Goal: Task Accomplishment & Management: Use online tool/utility

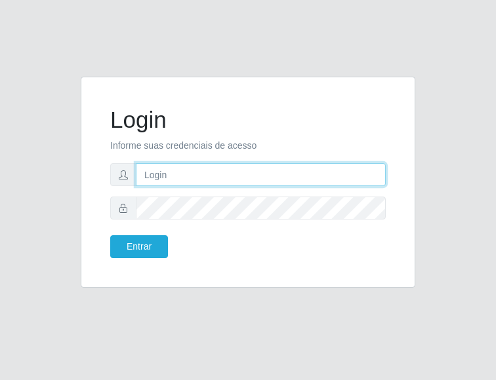
type input "analucia@cestao"
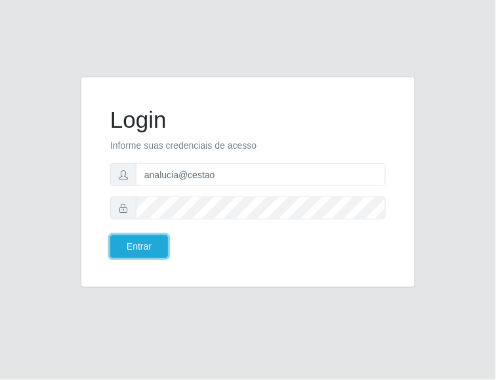
click at [151, 249] on button "Entrar" at bounding box center [139, 246] width 58 height 23
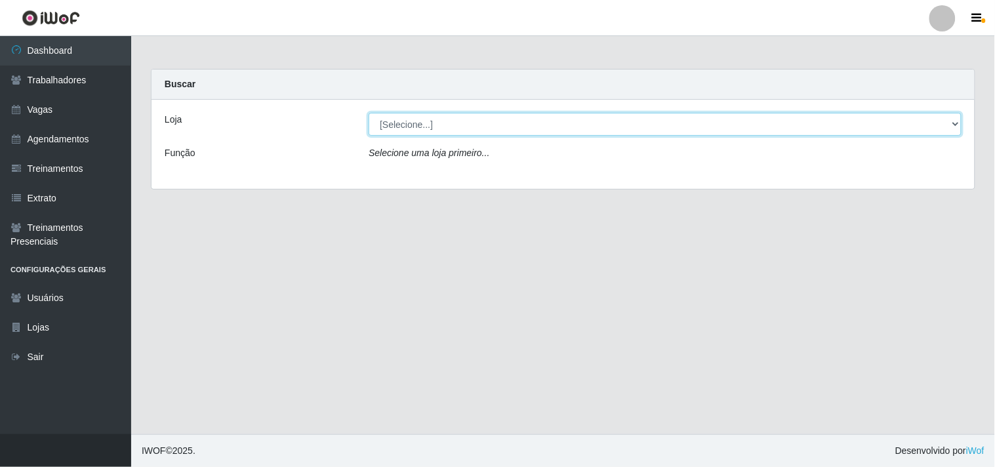
click at [495, 125] on select "[Selecione...] O Cestão - Geisel" at bounding box center [665, 124] width 593 height 23
select select "224"
click at [369, 113] on select "[Selecione...] O Cestão - Geisel" at bounding box center [665, 124] width 593 height 23
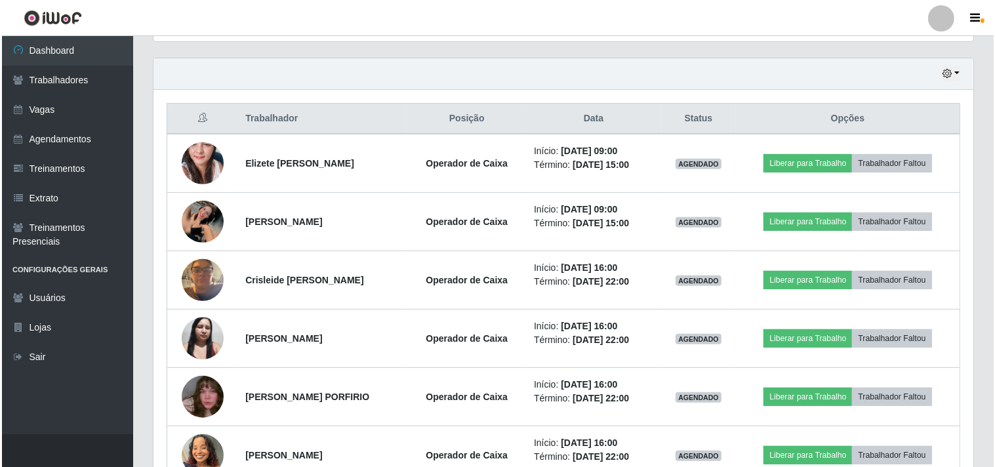
scroll to position [441, 0]
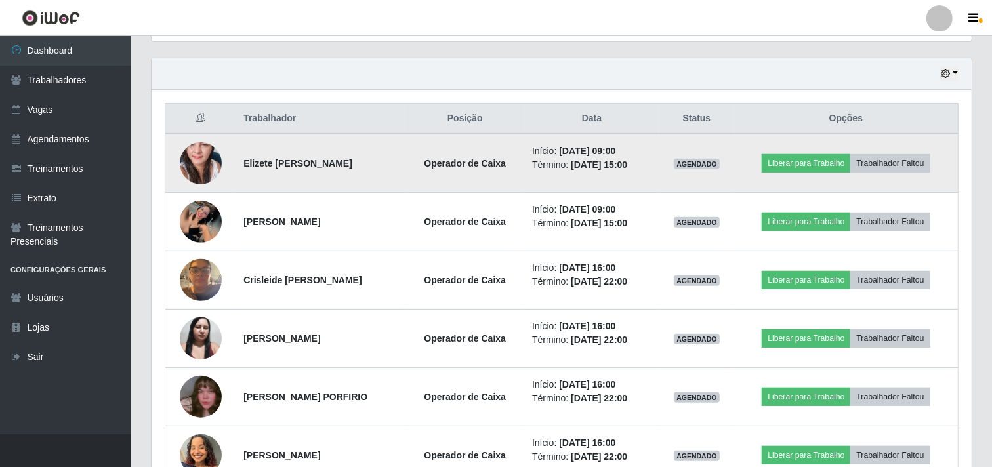
click at [188, 153] on img at bounding box center [201, 163] width 42 height 89
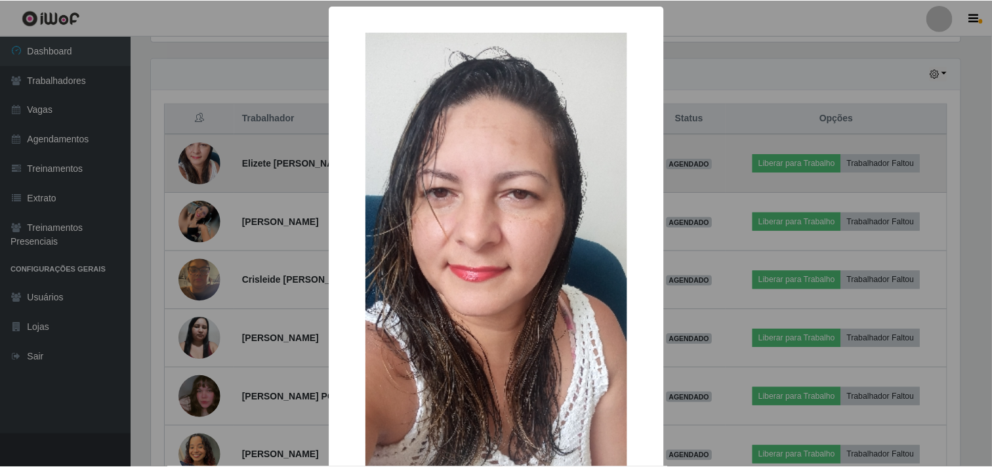
scroll to position [272, 811]
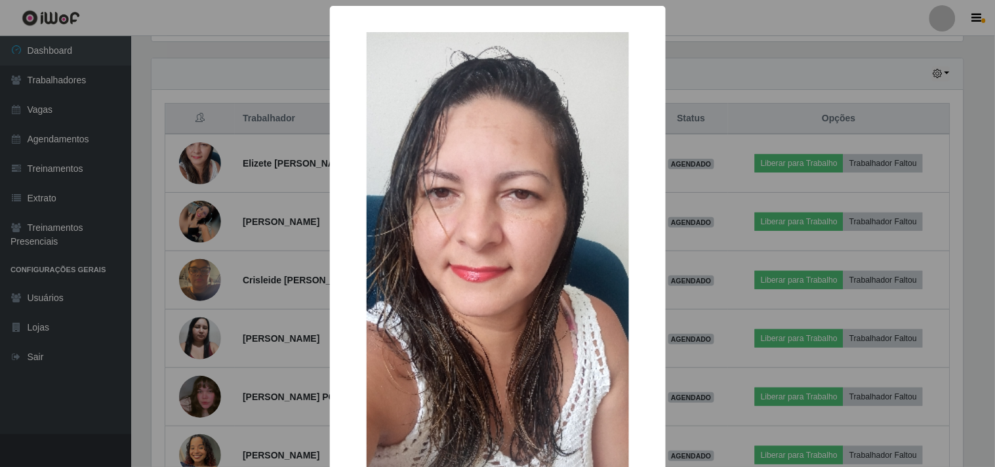
click at [201, 212] on div "× OK Cancel" at bounding box center [497, 233] width 995 height 467
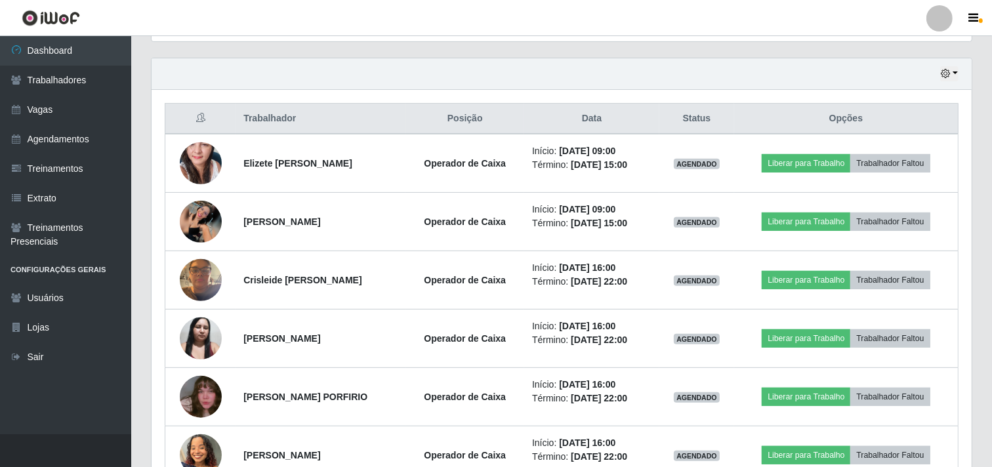
scroll to position [272, 820]
click at [201, 212] on img at bounding box center [201, 222] width 42 height 42
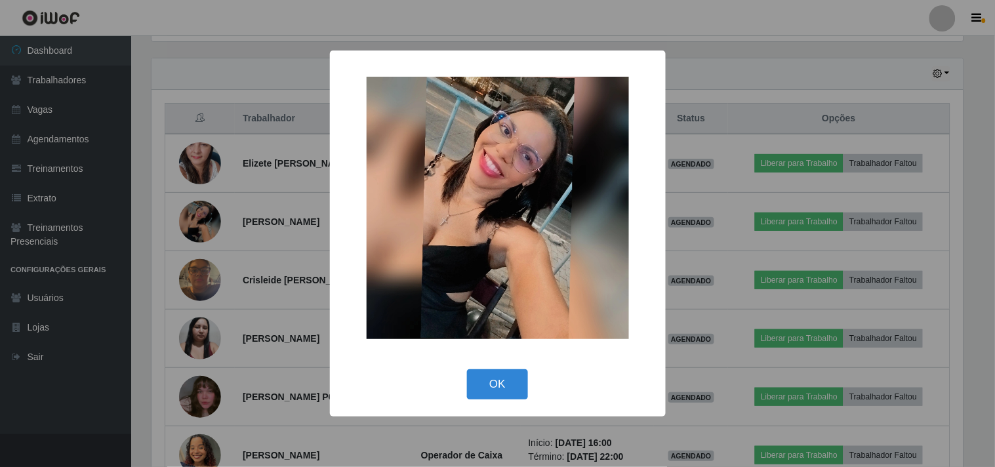
click at [201, 212] on div "× OK Cancel" at bounding box center [497, 233] width 995 height 467
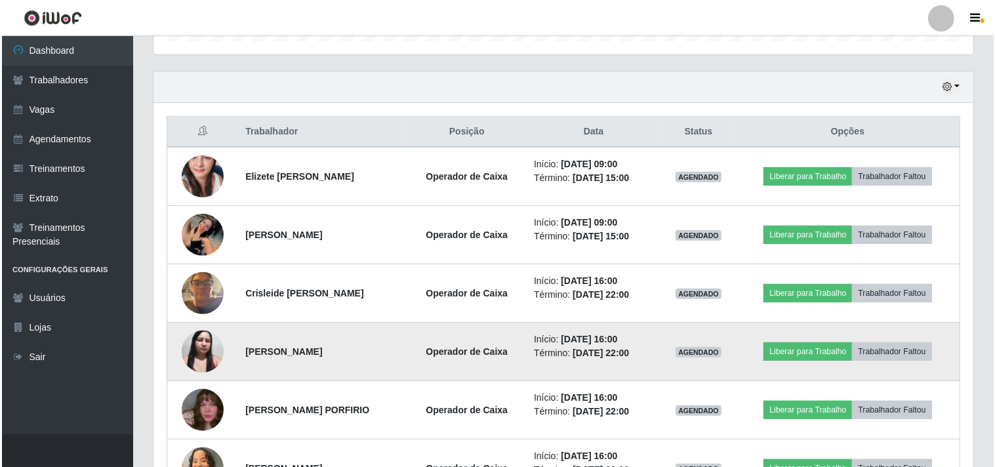
scroll to position [375, 0]
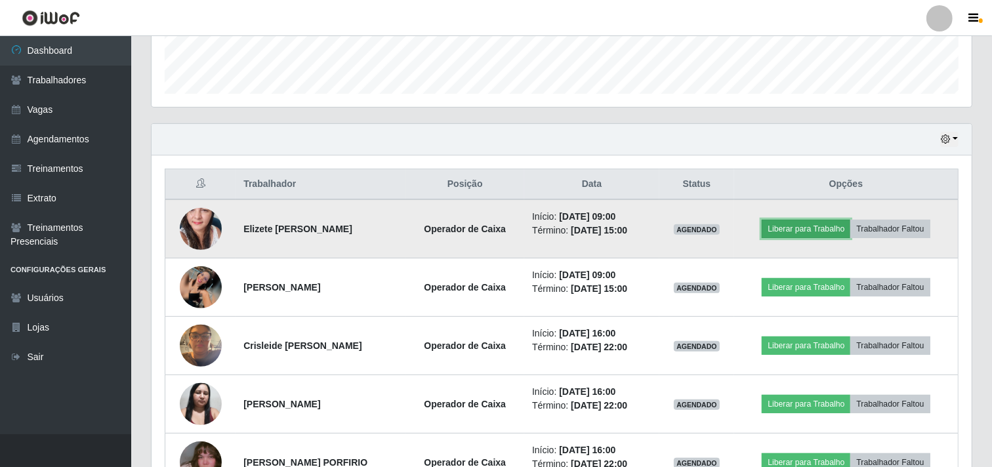
click at [495, 224] on button "Liberar para Trabalho" at bounding box center [805, 229] width 89 height 18
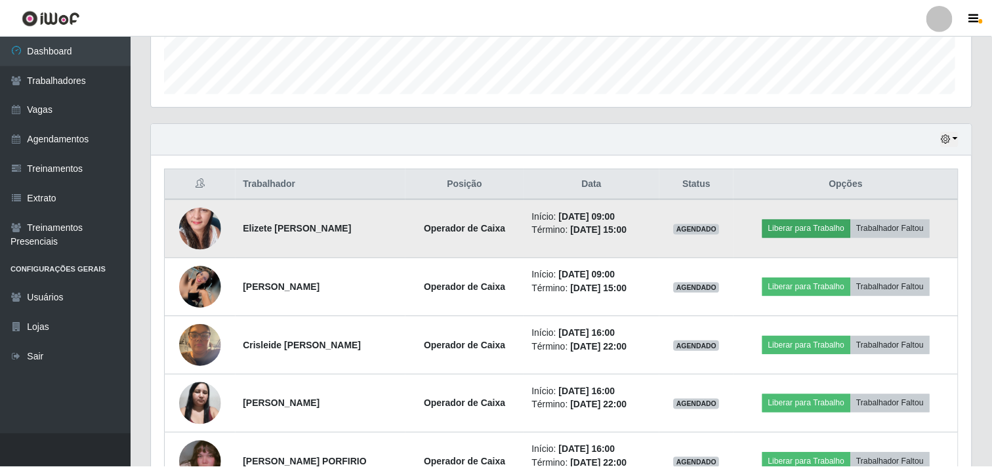
scroll to position [272, 811]
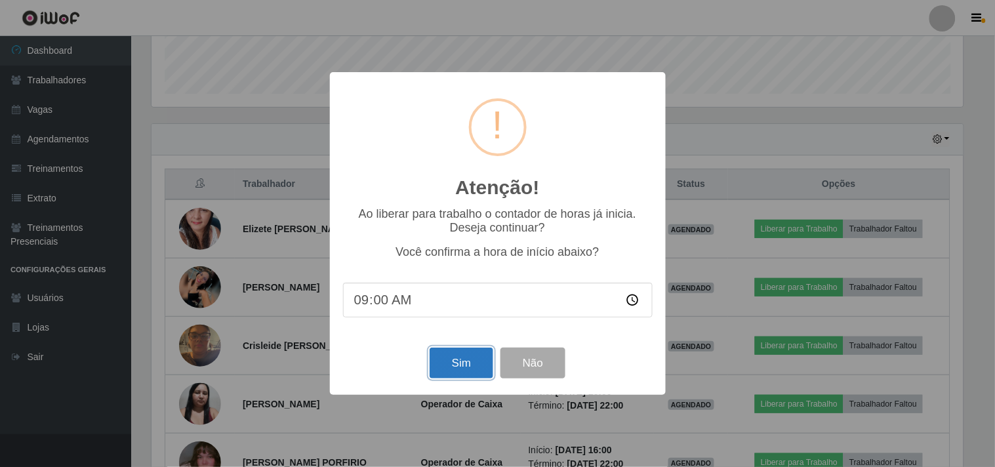
click at [454, 361] on button "Sim" at bounding box center [462, 363] width 64 height 31
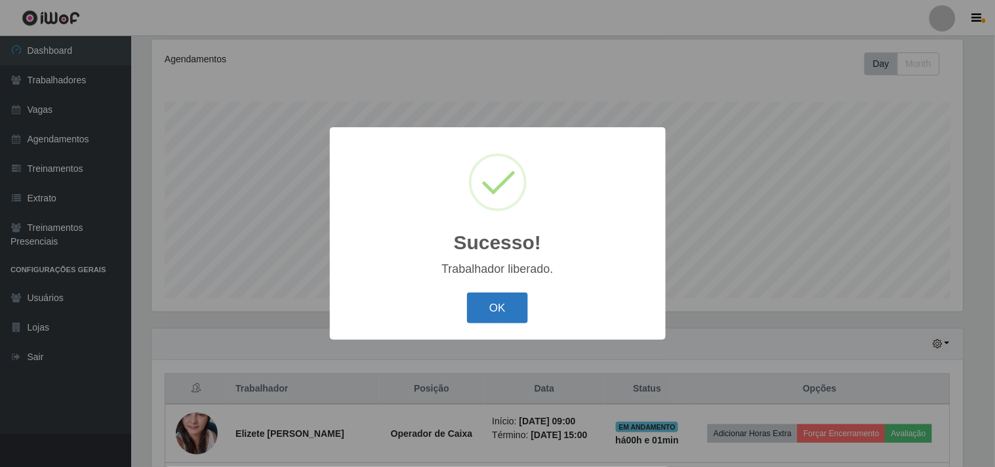
click at [492, 304] on button "OK" at bounding box center [497, 307] width 61 height 31
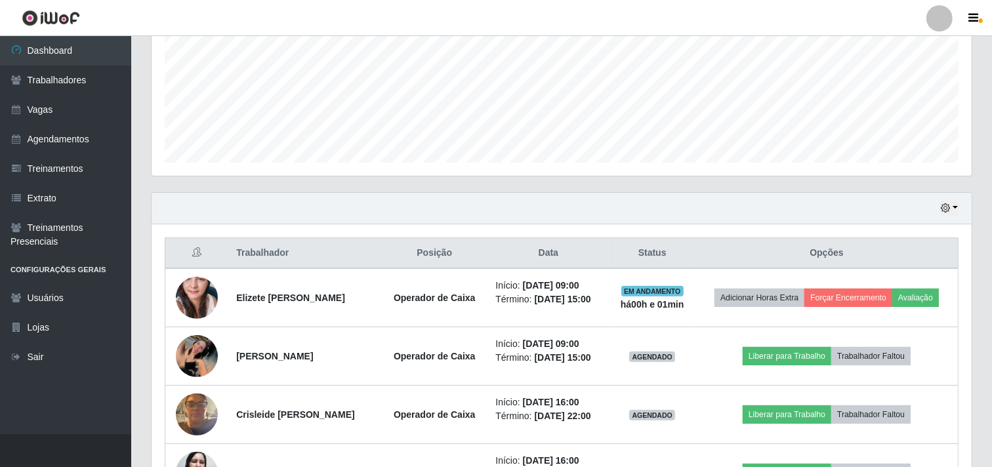
scroll to position [316, 0]
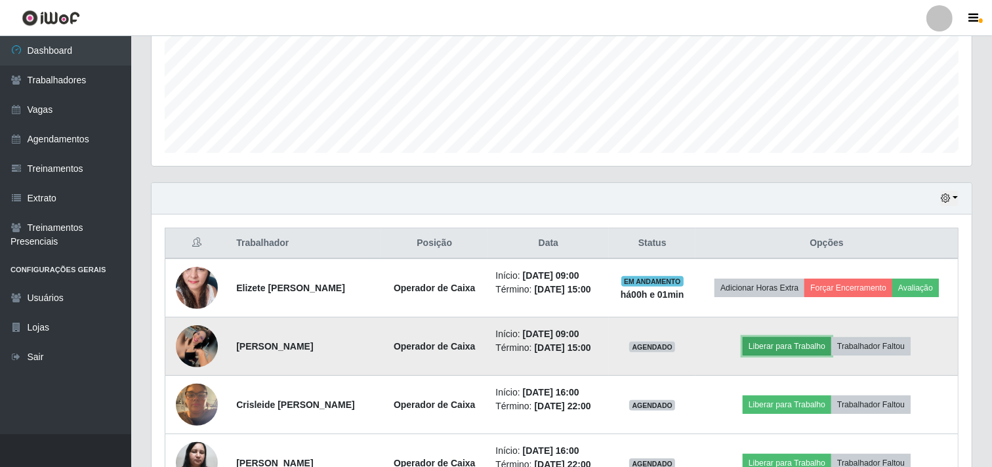
click at [495, 345] on button "Liberar para Trabalho" at bounding box center [786, 346] width 89 height 18
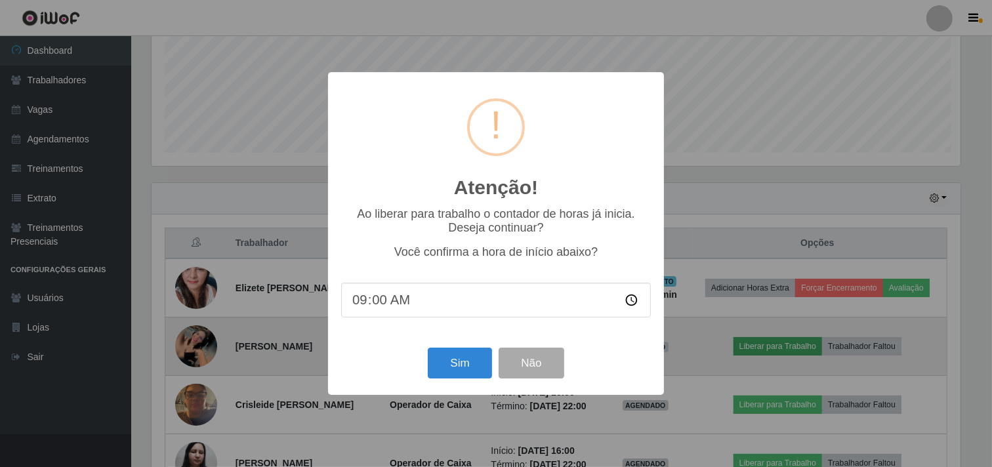
scroll to position [272, 811]
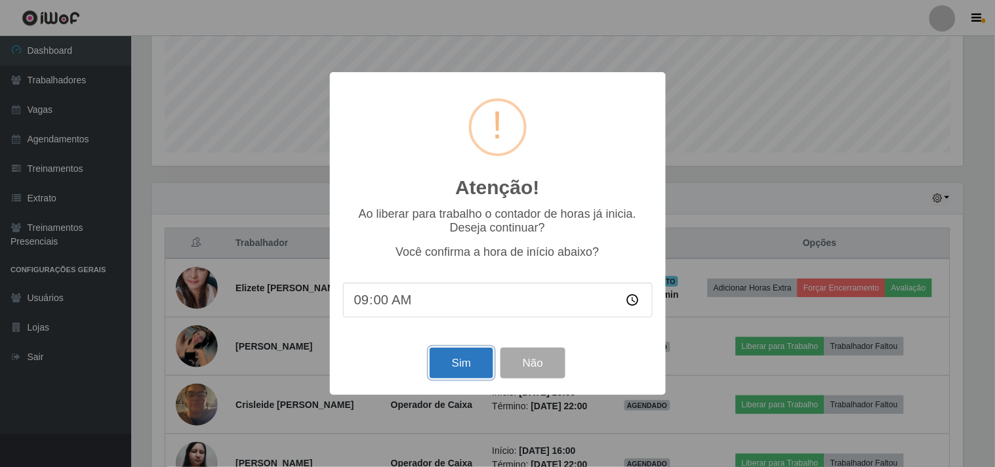
click at [461, 361] on button "Sim" at bounding box center [462, 363] width 64 height 31
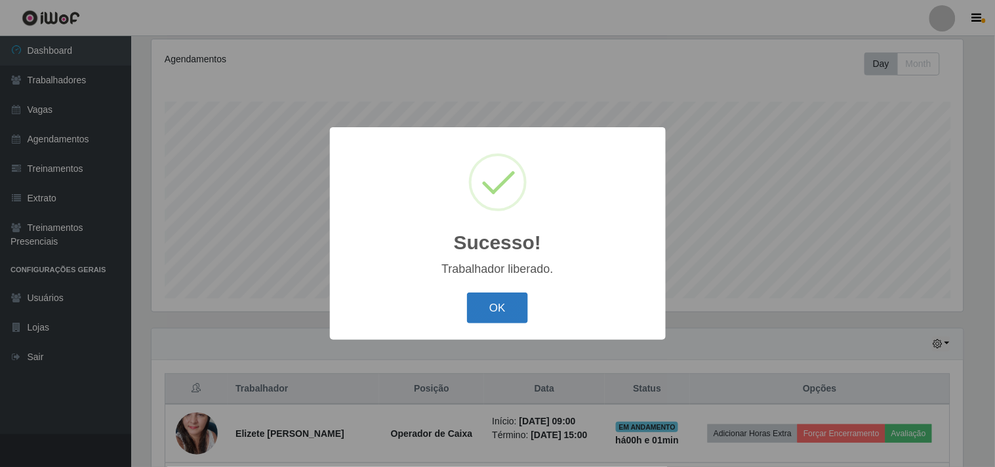
click at [495, 302] on button "OK" at bounding box center [497, 307] width 61 height 31
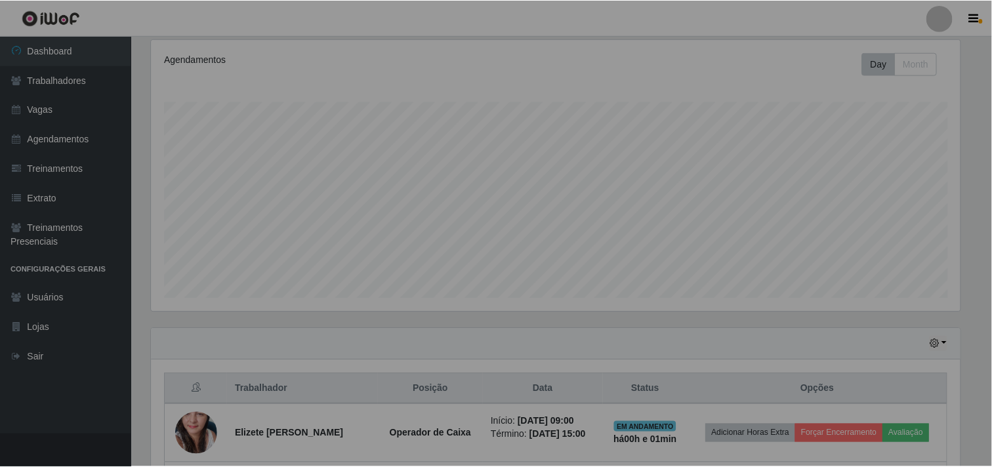
scroll to position [272, 820]
